Goal: Task Accomplishment & Management: Use online tool/utility

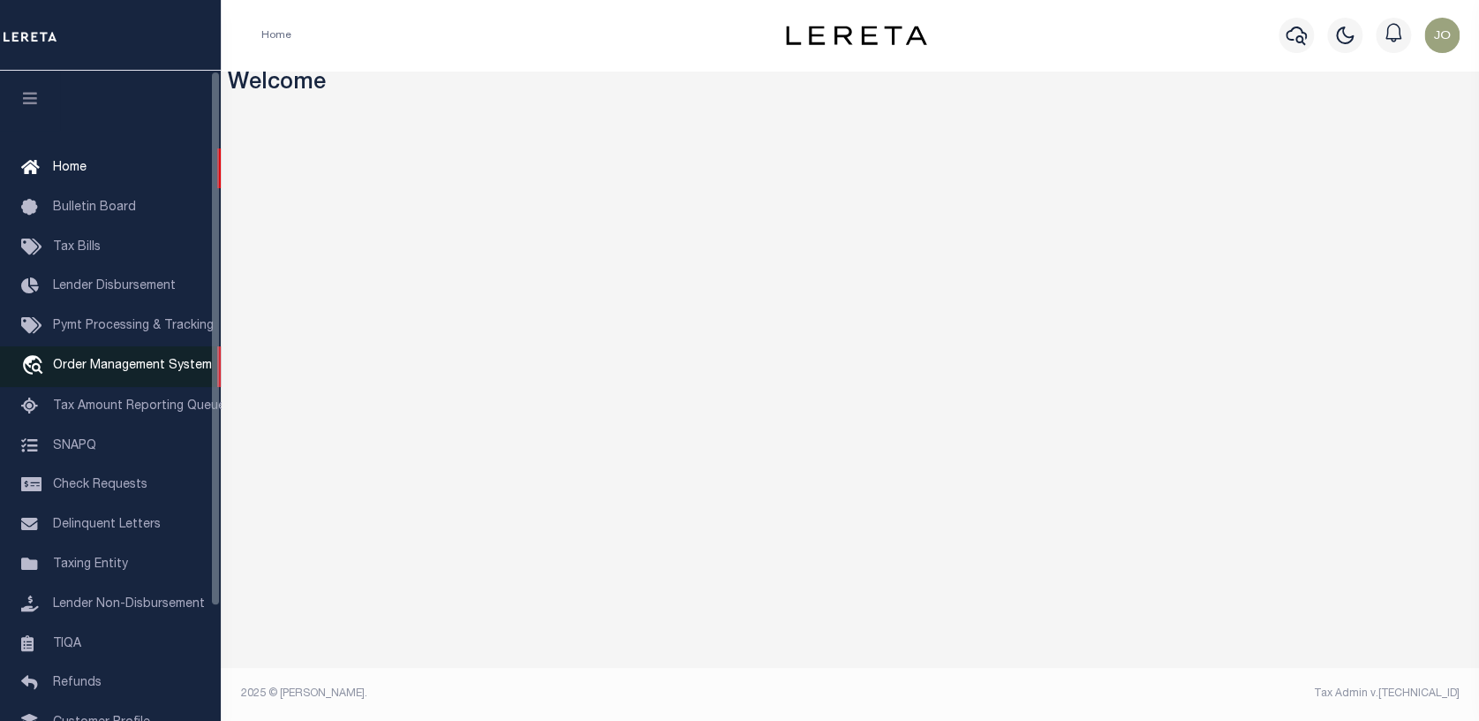
click at [63, 371] on span "Order Management System" at bounding box center [132, 365] width 159 height 12
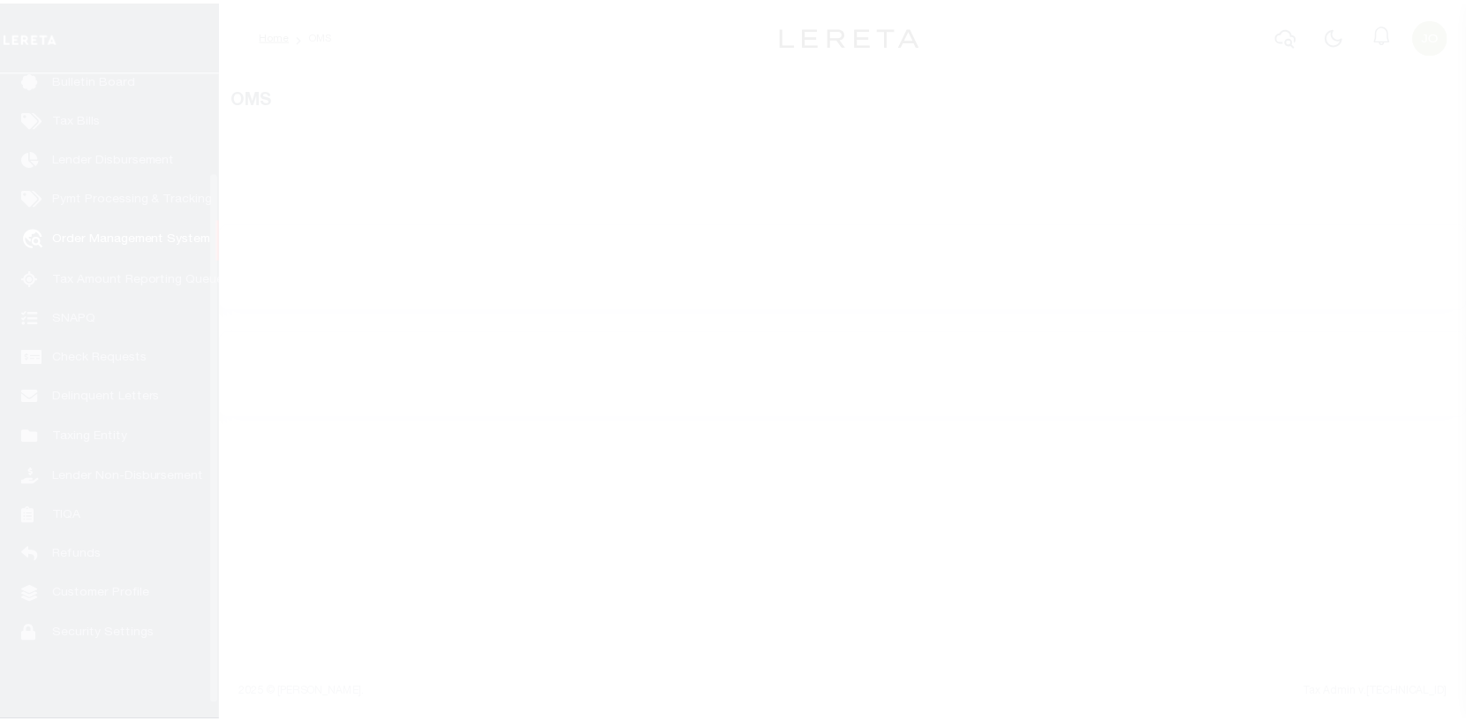
scroll to position [128, 0]
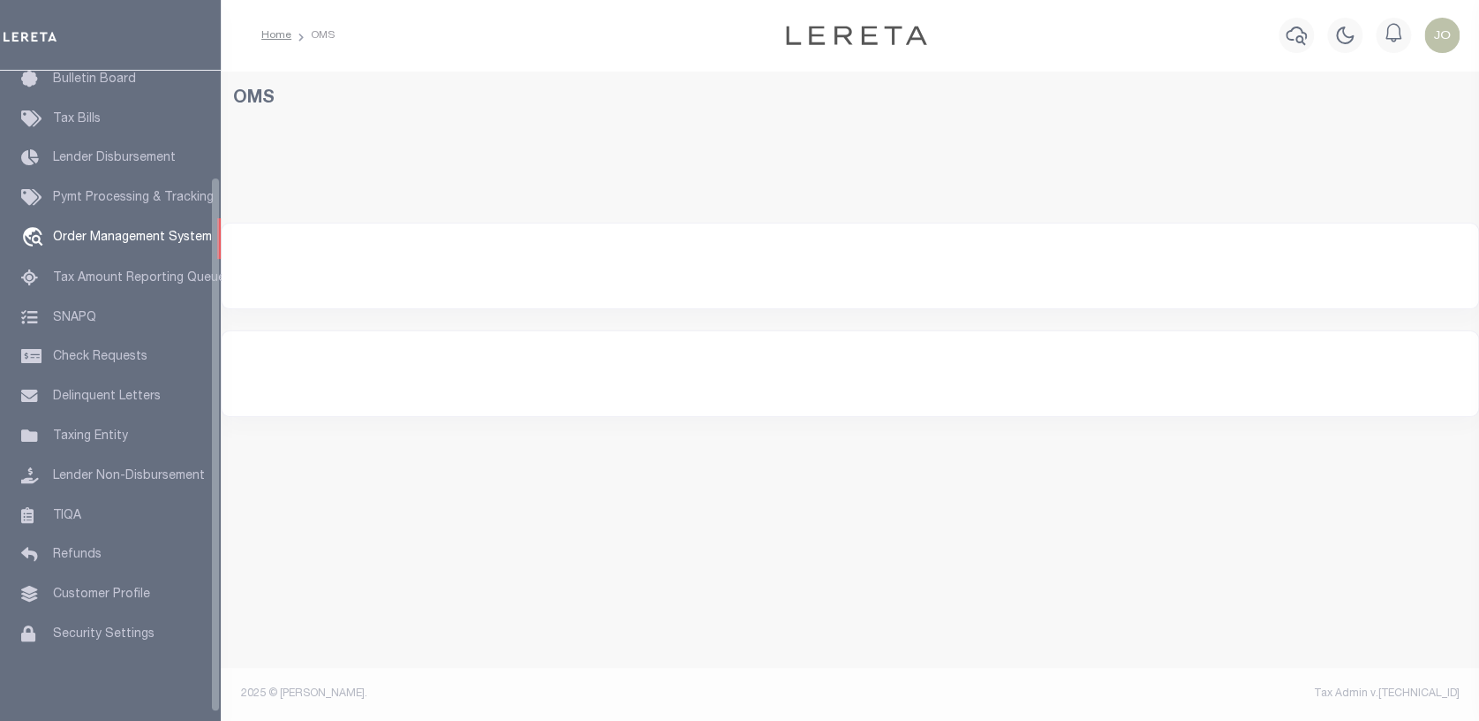
select select "200"
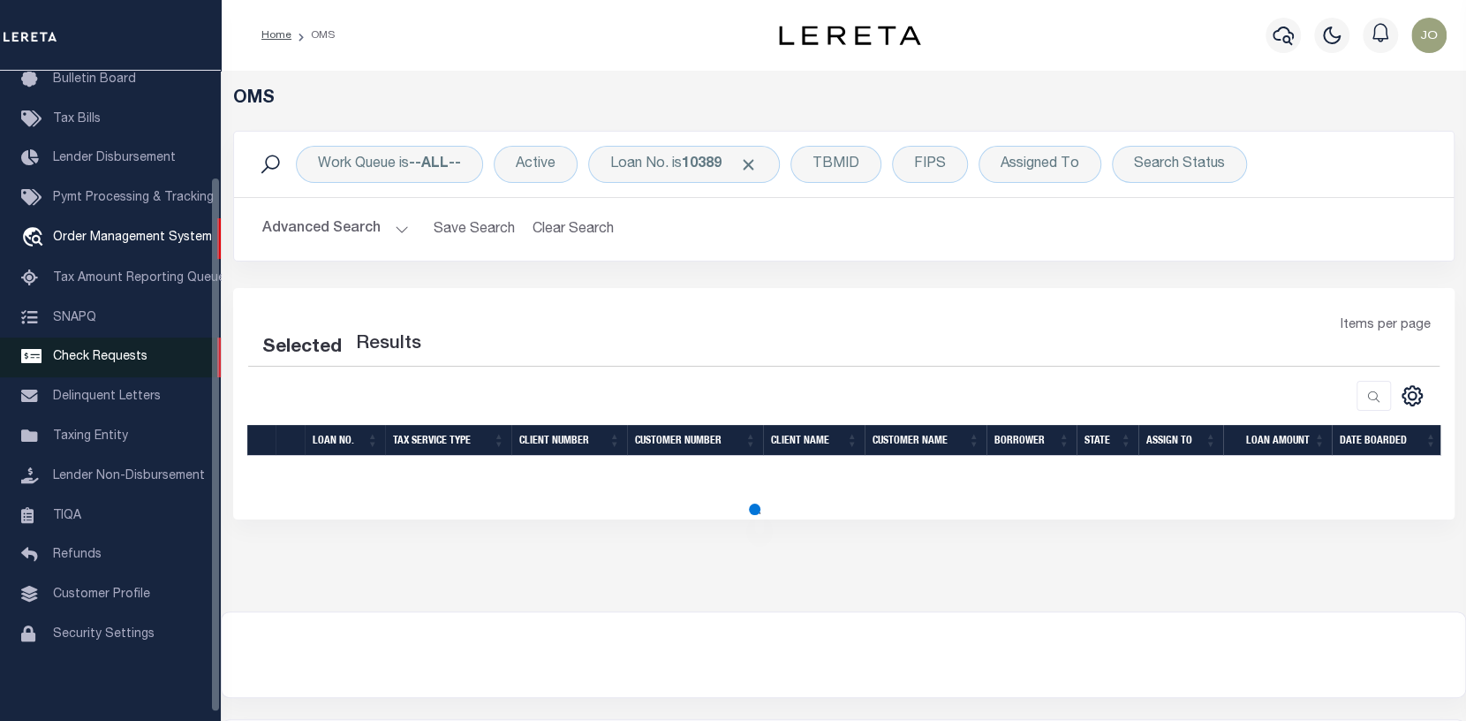
select select "200"
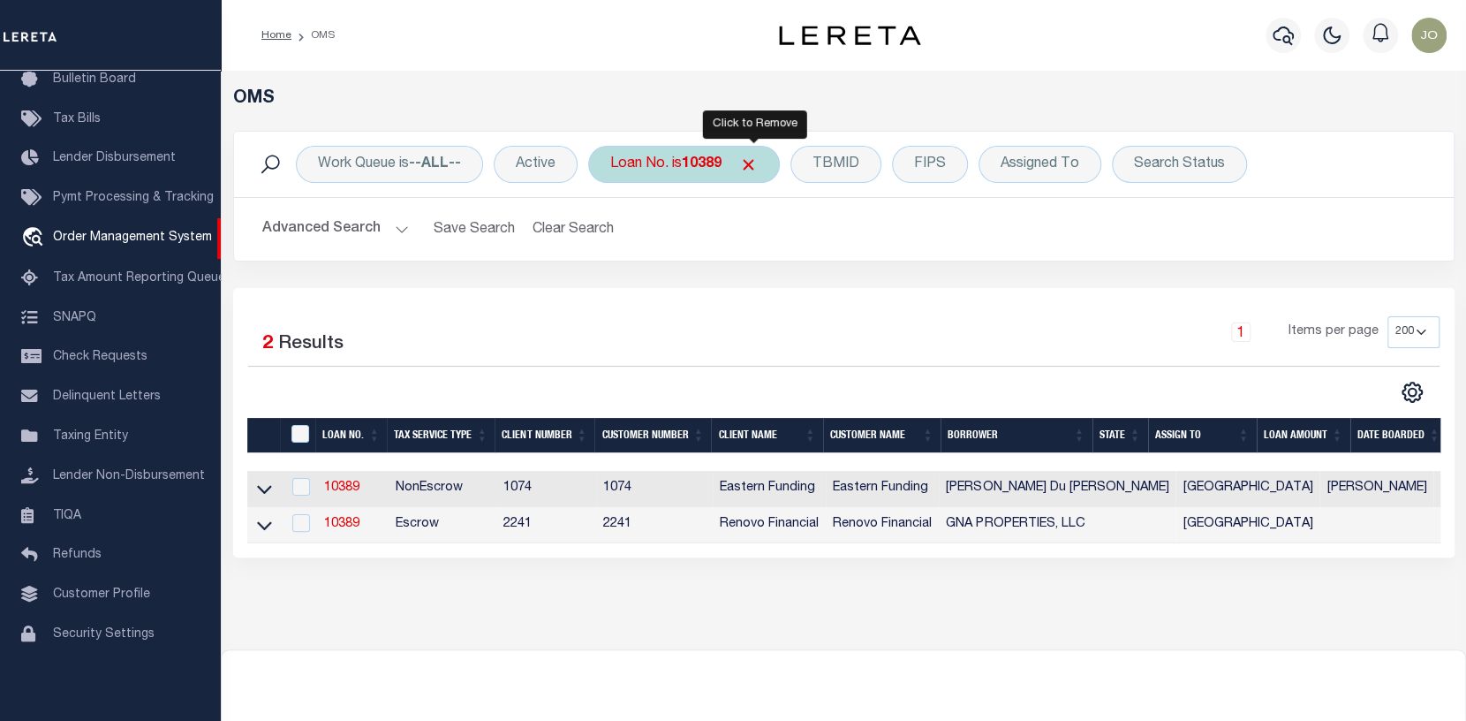
click at [750, 156] on span "Click to Remove" at bounding box center [748, 164] width 19 height 19
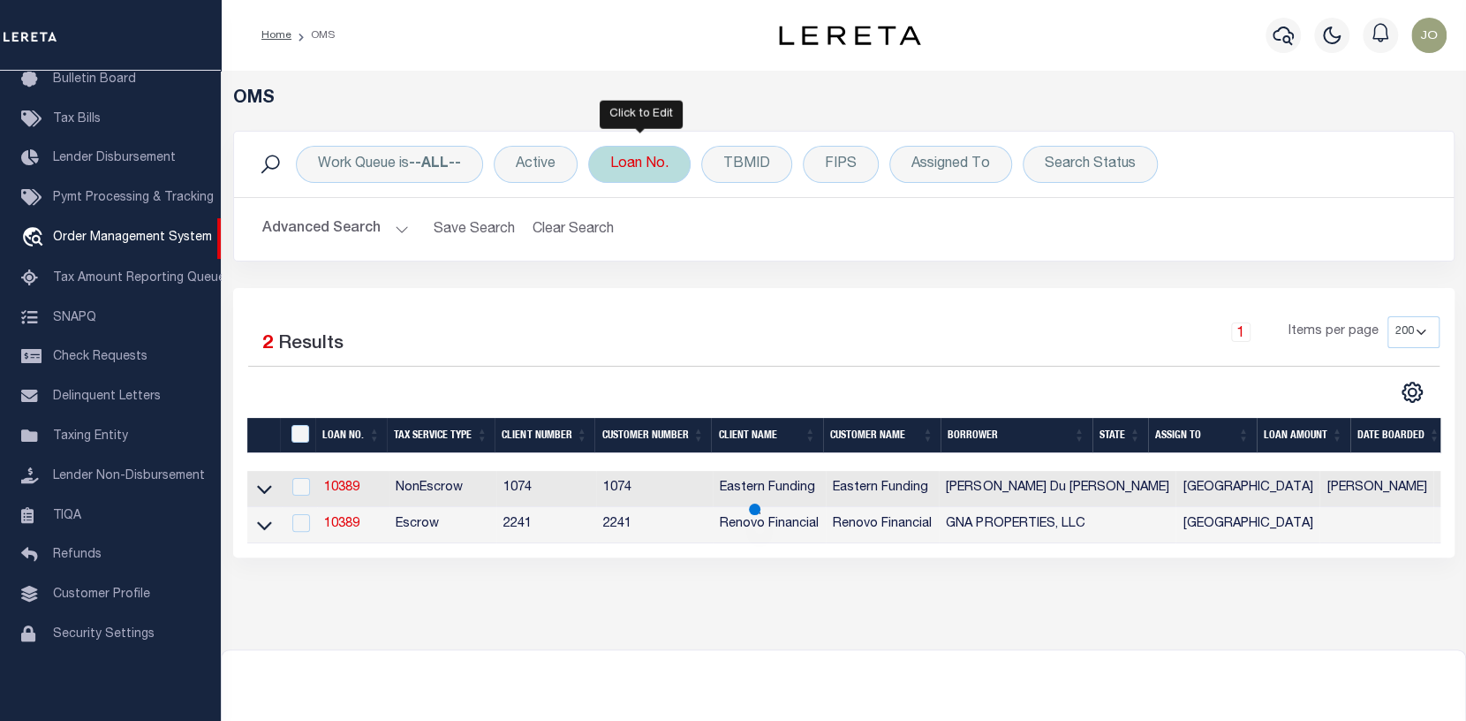
click at [650, 165] on div "Loan No." at bounding box center [639, 164] width 102 height 37
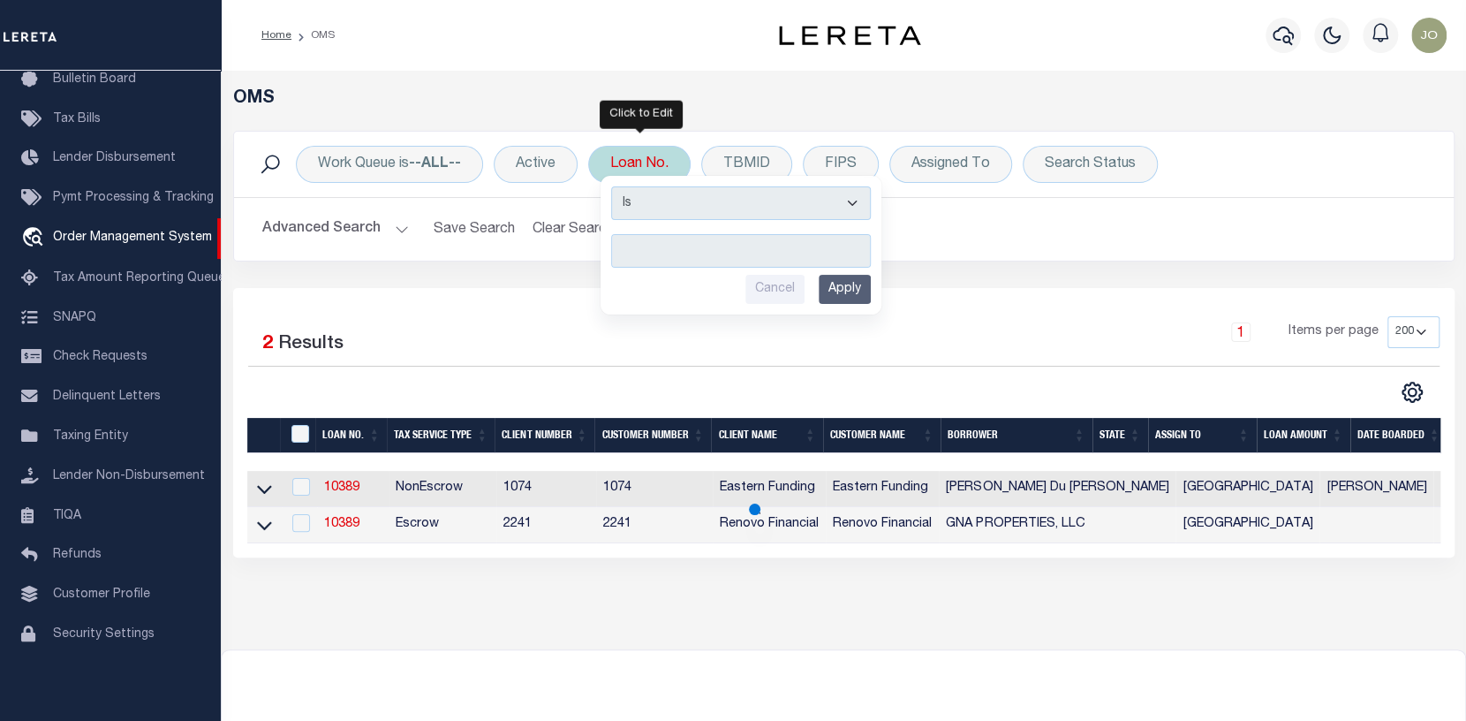
click at [619, 253] on input "text" at bounding box center [741, 251] width 260 height 34
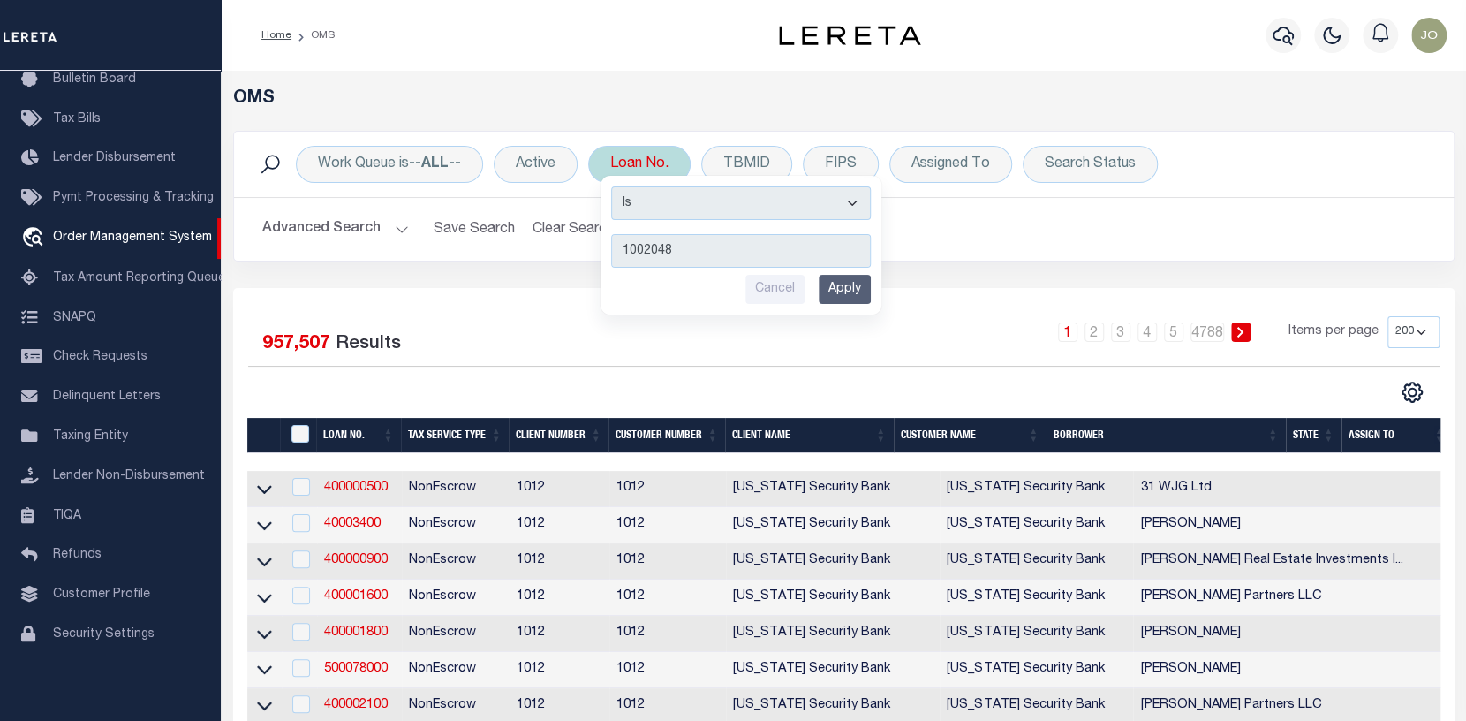
type input "10020485"
click at [849, 283] on input "Apply" at bounding box center [845, 289] width 52 height 29
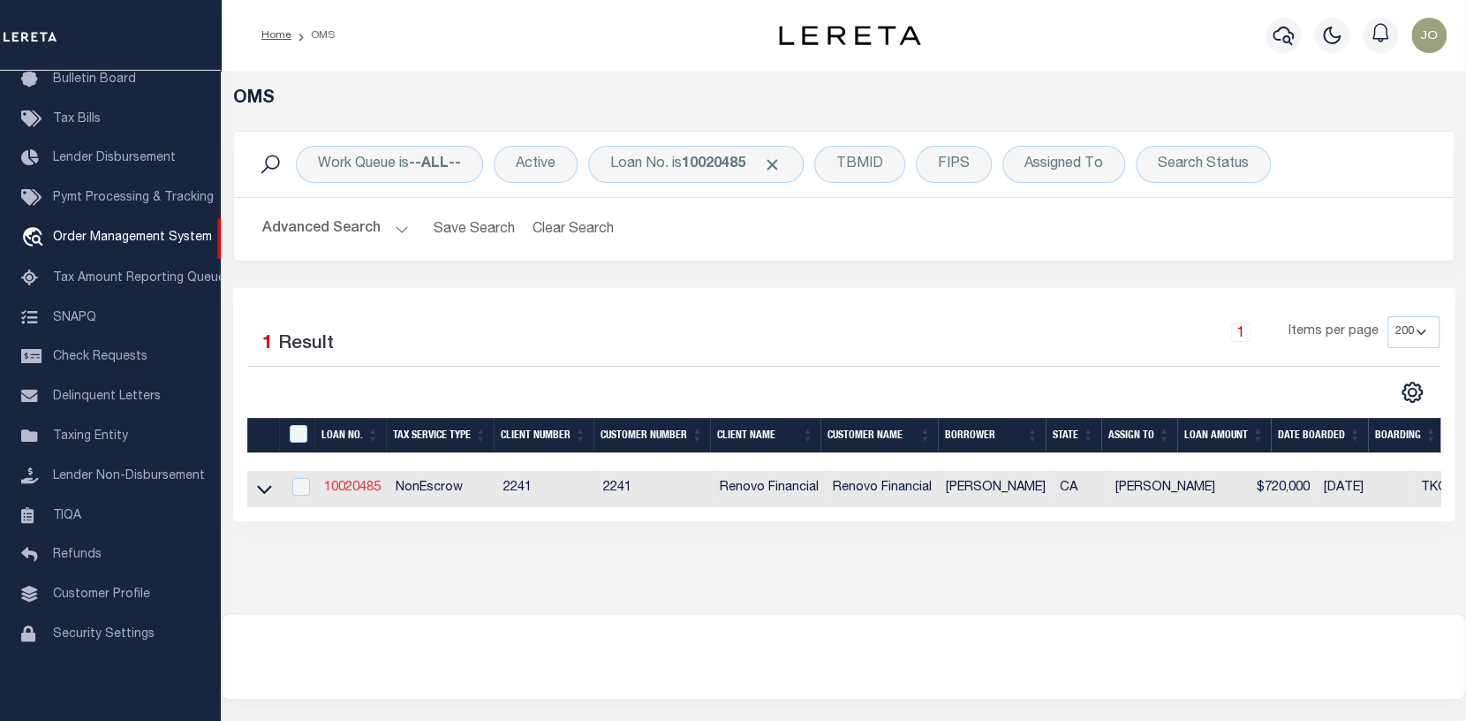
click at [359, 482] on link "10020485" at bounding box center [352, 487] width 57 height 12
type input "10020485"
type input "[PERSON_NAME]"
select select
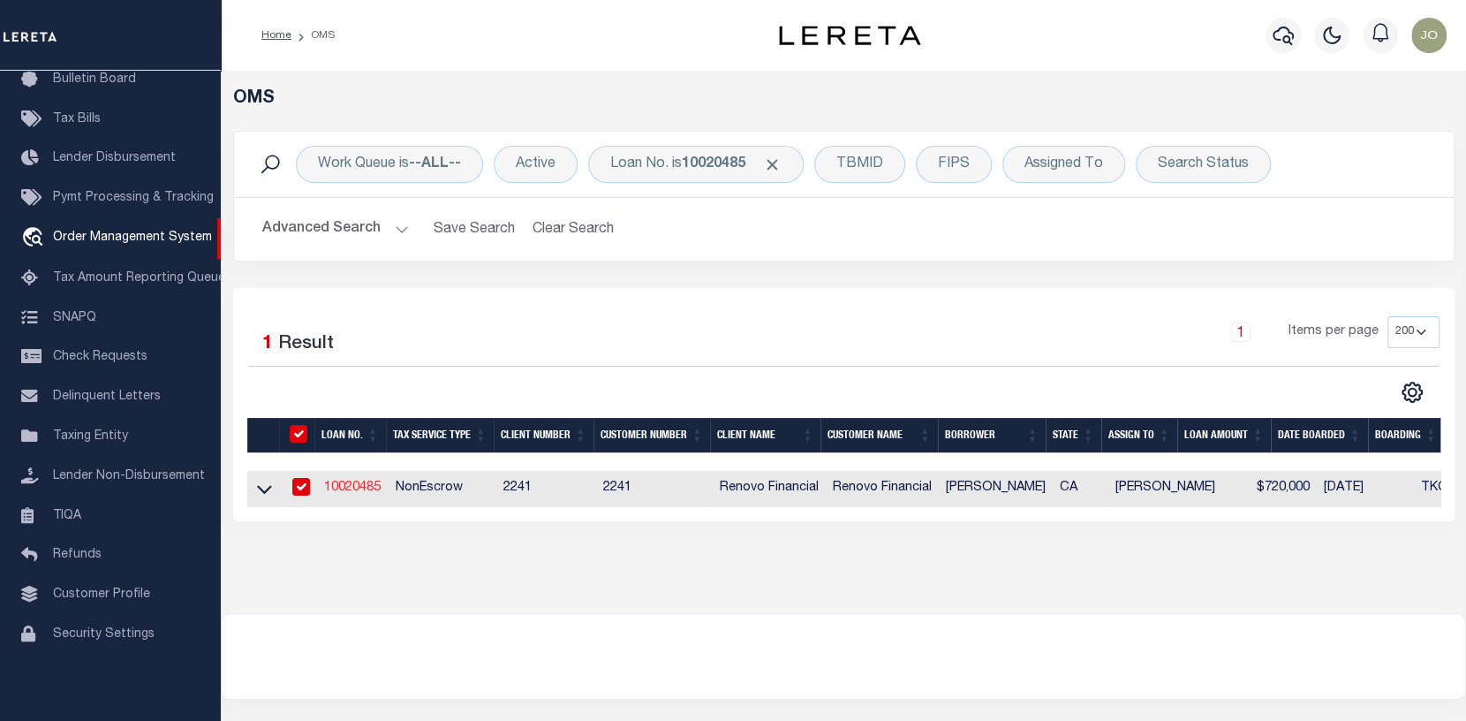
type input "[STREET_ADDRESS]"
type input "[GEOGRAPHIC_DATA] 79928"
select select "10"
select select "NonEscrow"
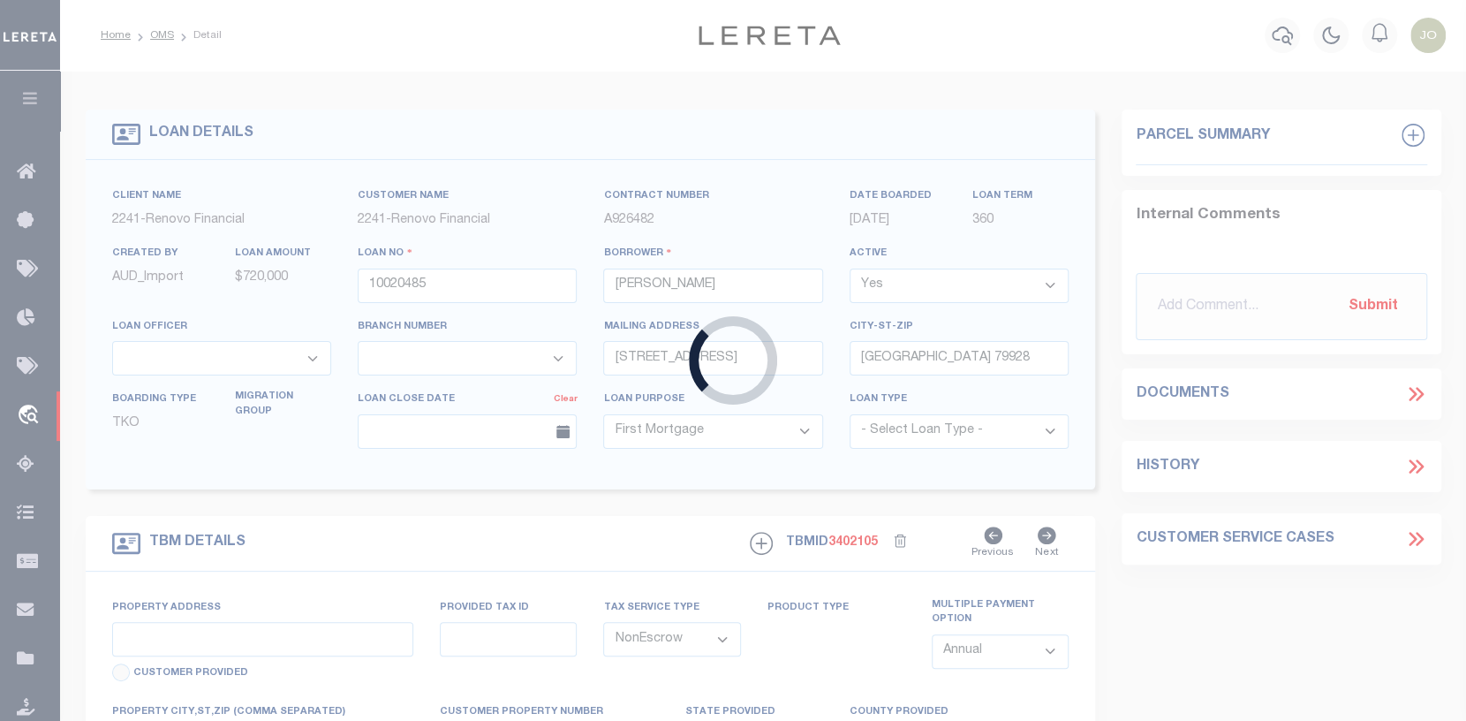
select select "14701"
select select "25067"
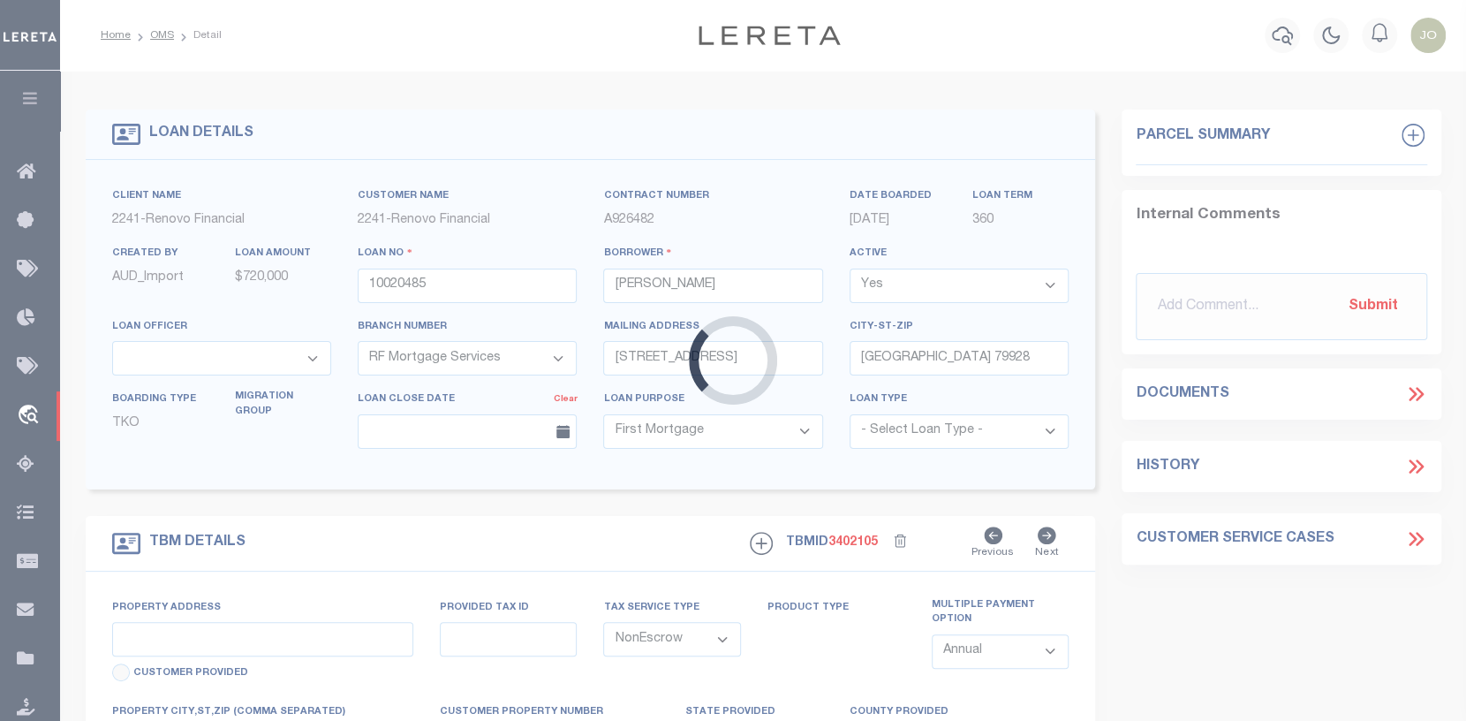
type input "[STREET_ADDRESS]"
type input "64419152"
select select
type input "[GEOGRAPHIC_DATA]"
type input "a0kUS000007eEhm"
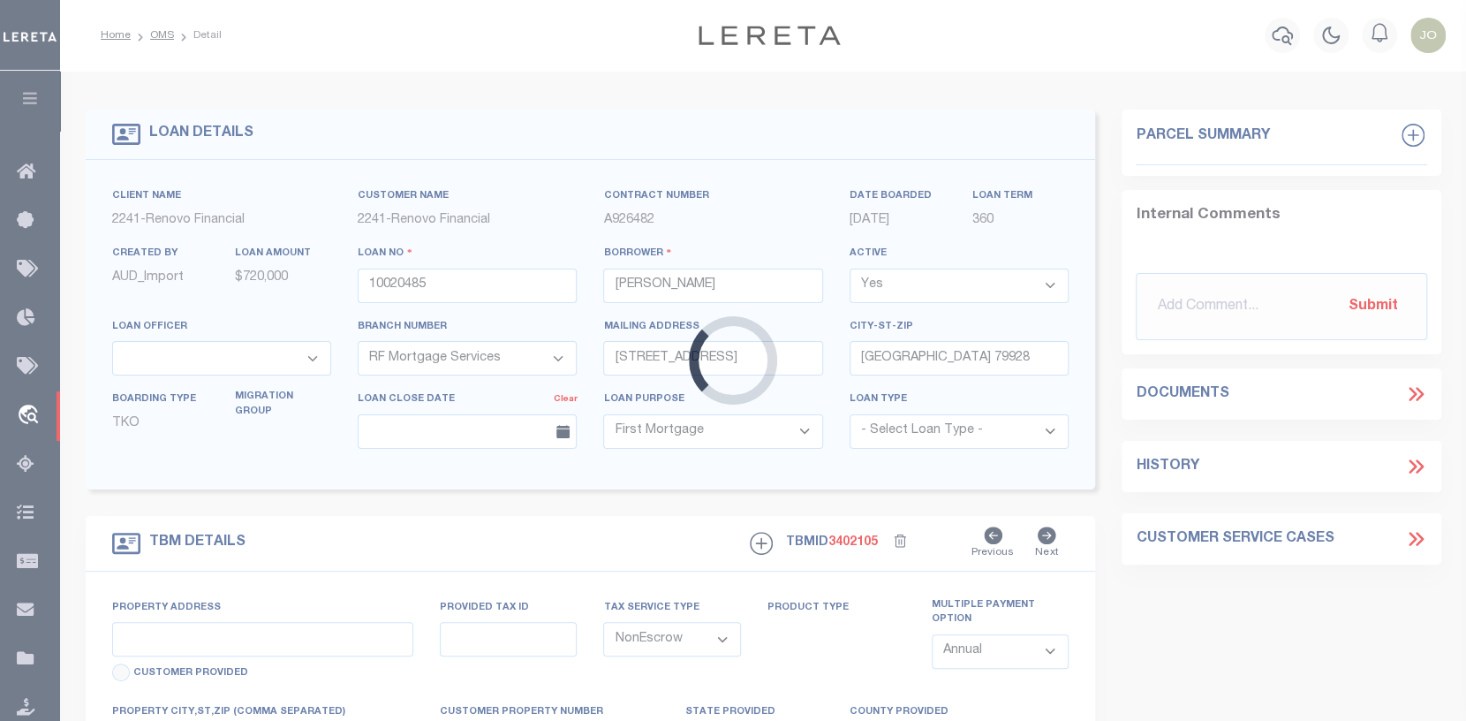
type input "CA"
type textarea "Liability Limited to Customer Provided Parcel"
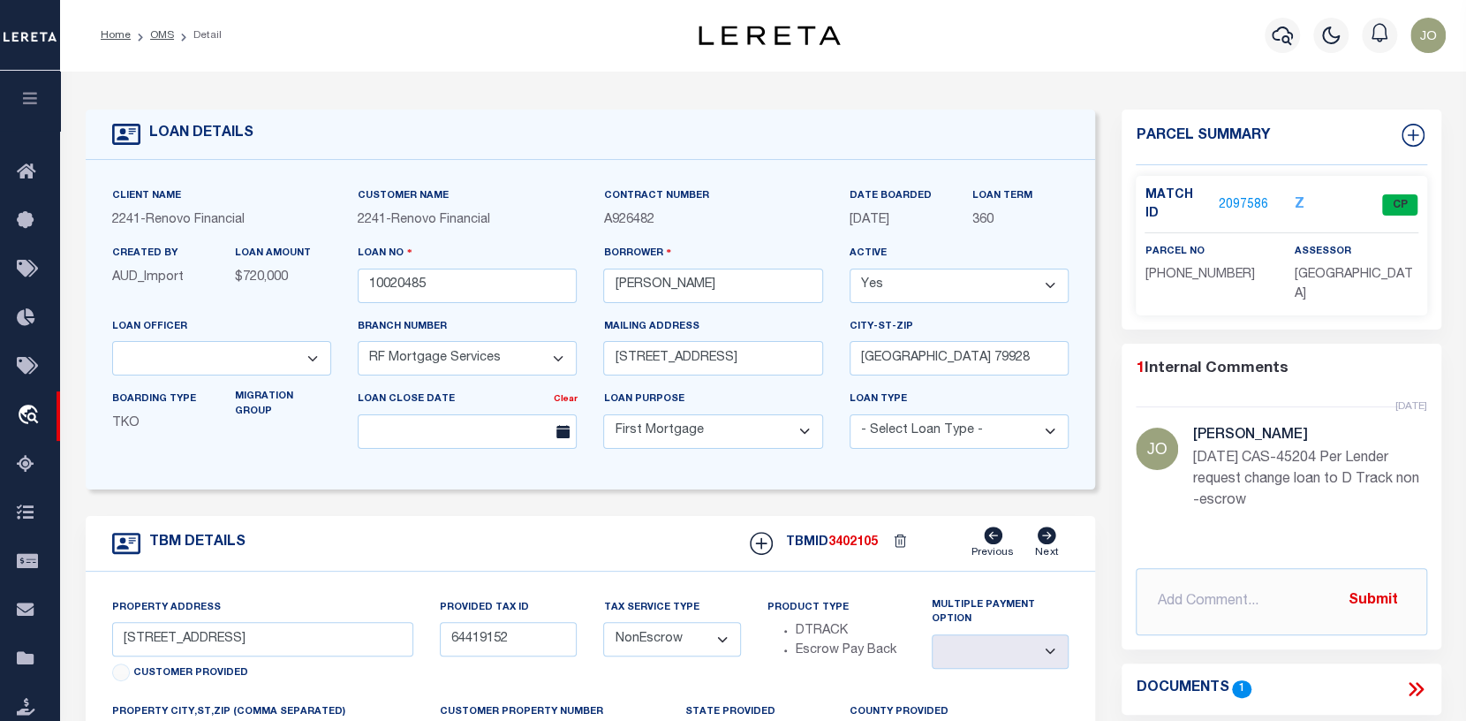
click at [1249, 196] on link "2097586" at bounding box center [1243, 205] width 49 height 19
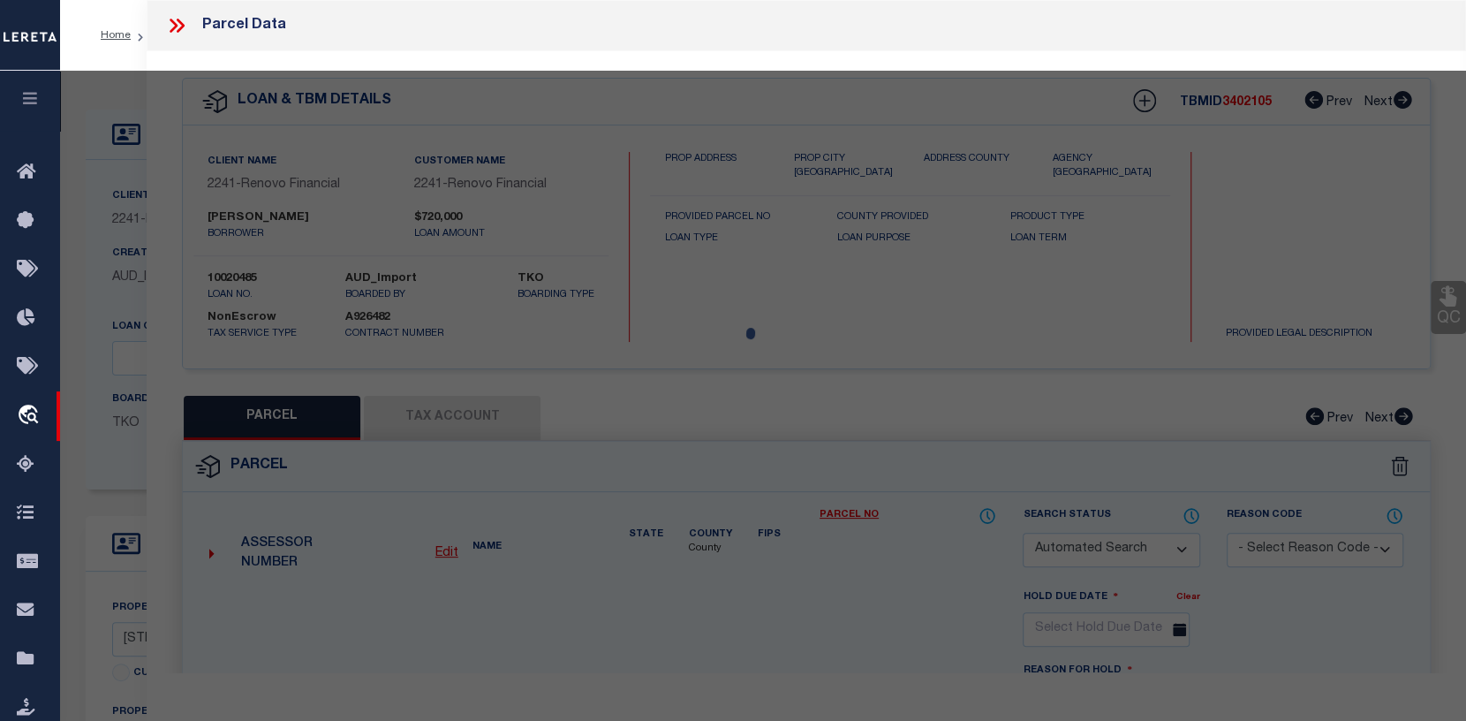
checkbox input "false"
select select "CP"
type input "[PERSON_NAME] & [PERSON_NAME]"
select select "AGW"
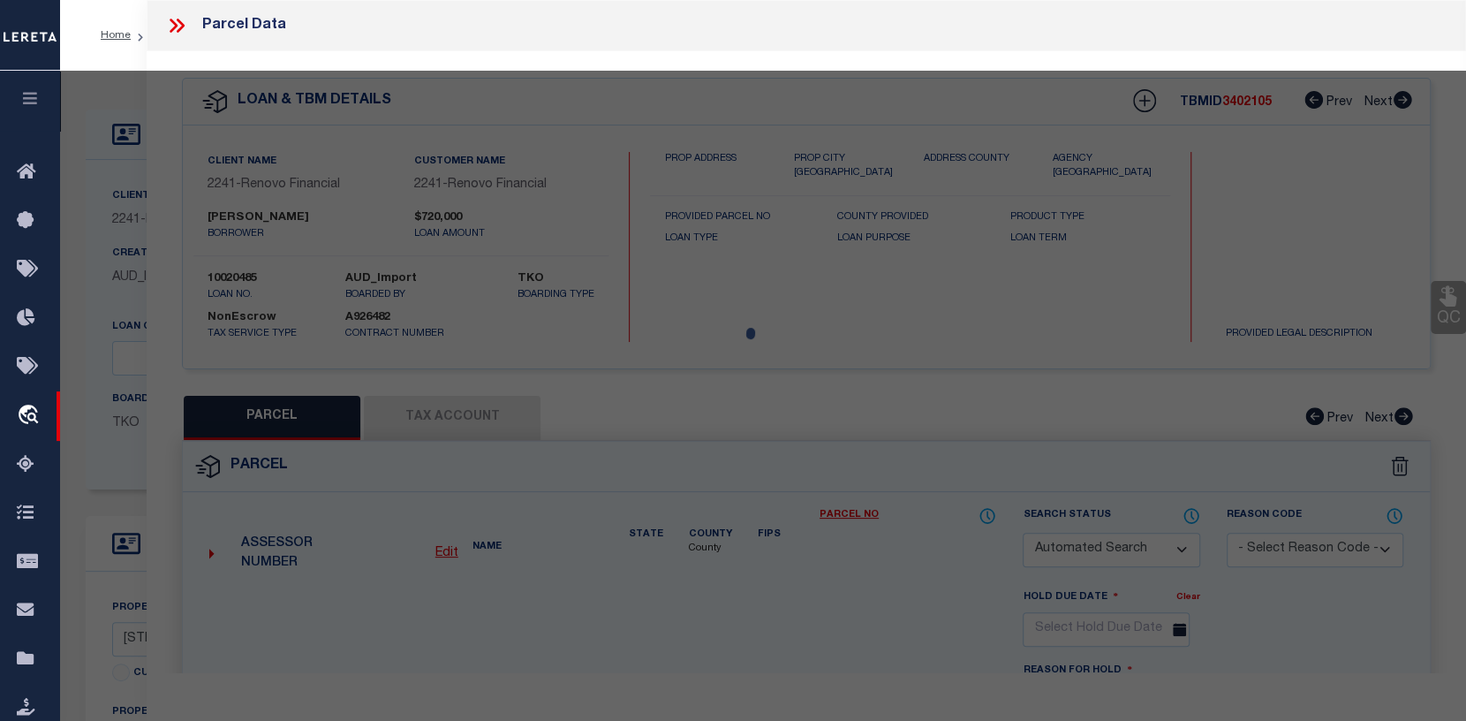
select select
type input "1136 CATALINA"
checkbox input "false"
type input "[GEOGRAPHIC_DATA]-2952"
type textarea "N TR 99 BLK LOT 1 TR 99 LOT 1 SELY 30 FT NWLY 120 FT"
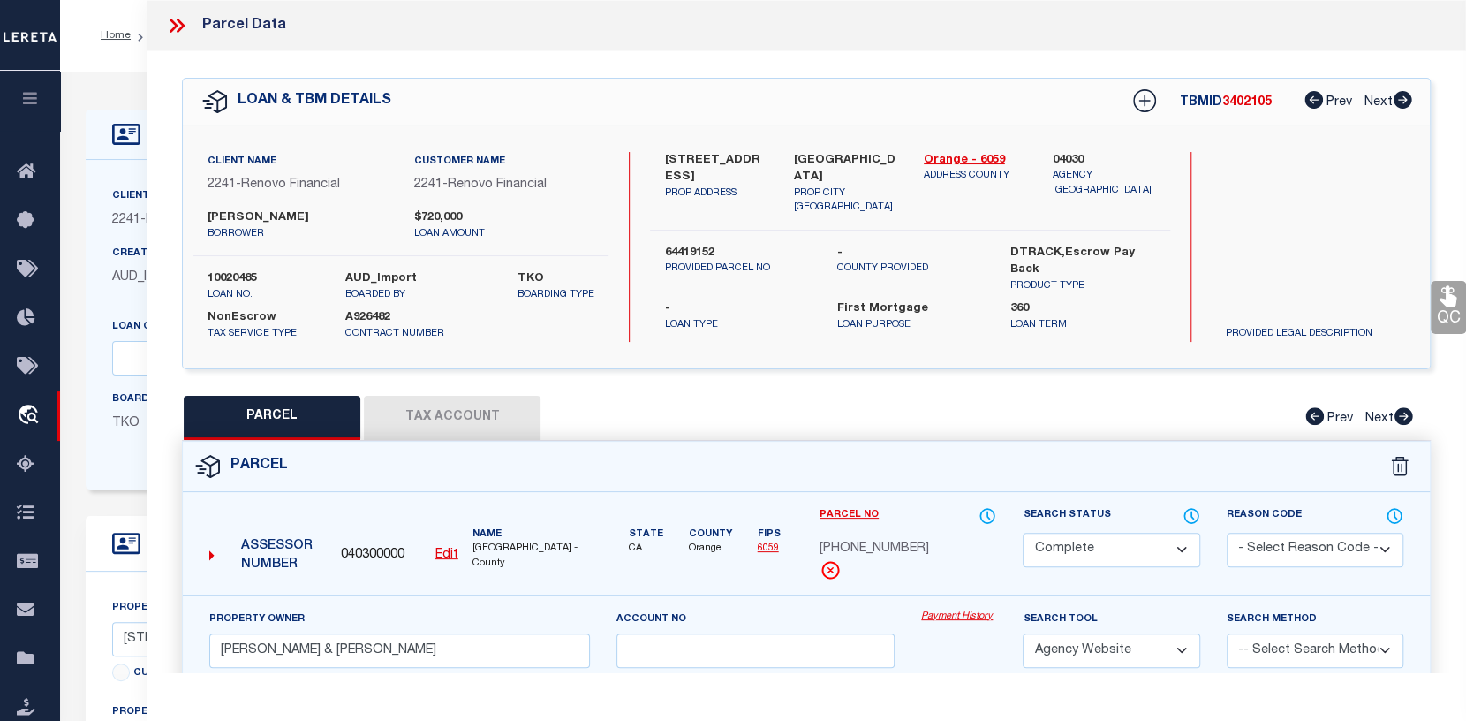
click at [436, 421] on button "Tax Account" at bounding box center [452, 418] width 177 height 44
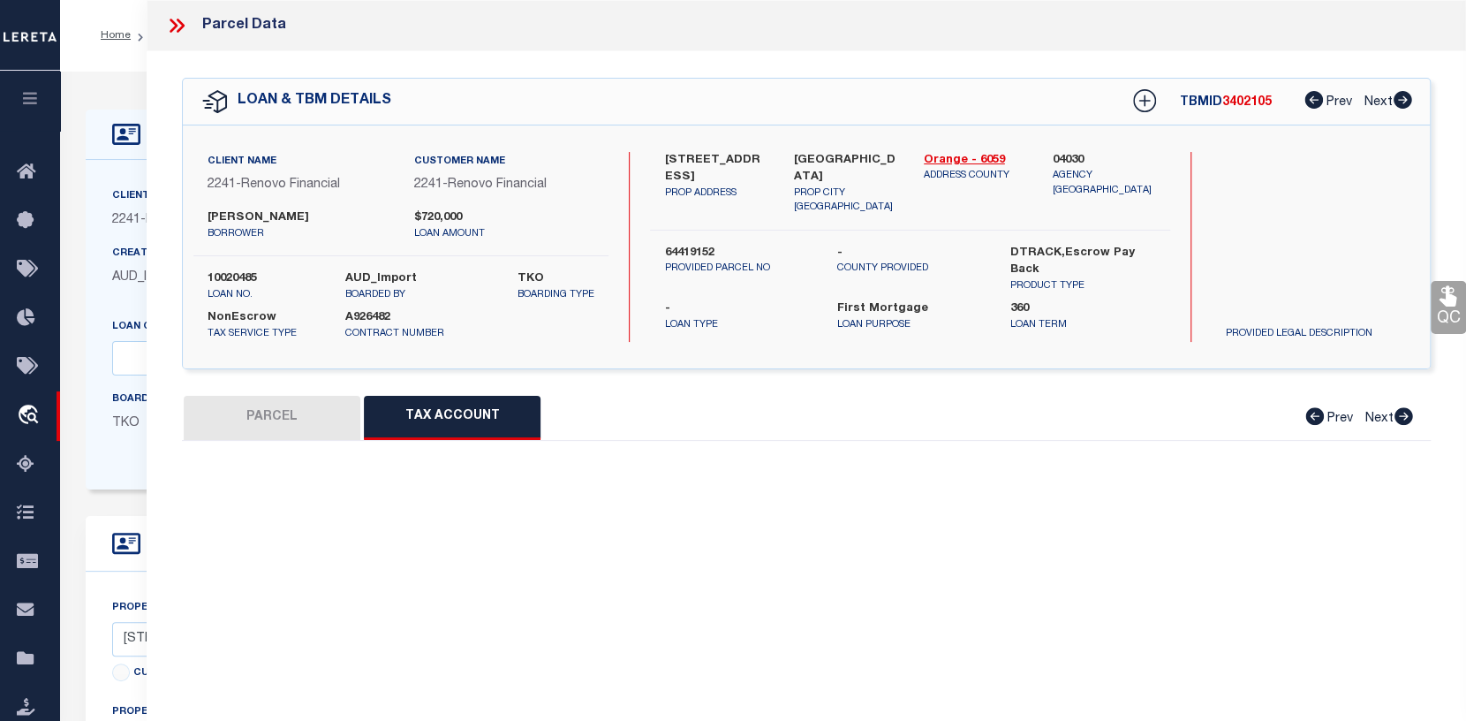
select select "100"
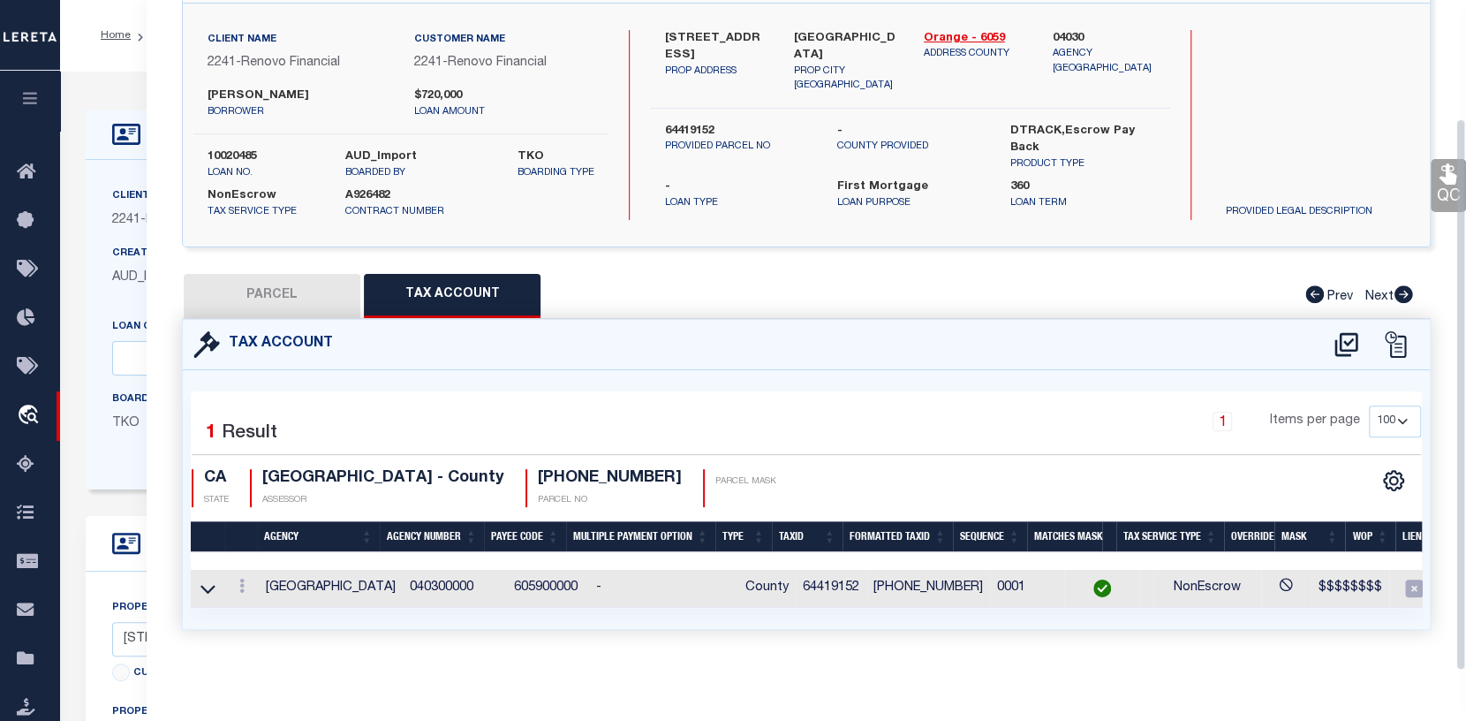
scroll to position [145, 0]
